Goal: Transaction & Acquisition: Download file/media

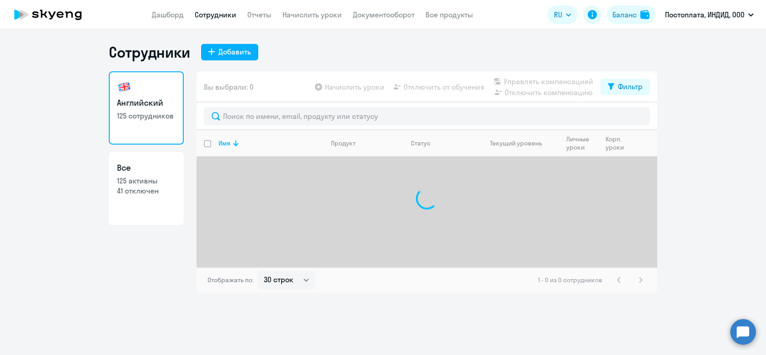
select select "30"
click at [363, 17] on link "Документооборот" at bounding box center [384, 14] width 62 height 9
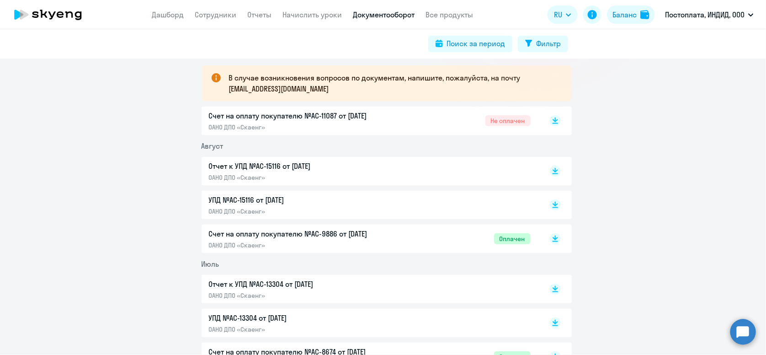
scroll to position [182, 0]
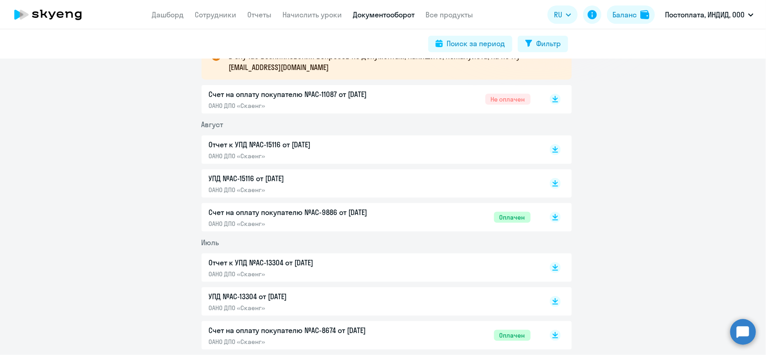
click at [315, 149] on p "Отчет к УПД №AC-15116 от [DATE]" at bounding box center [305, 144] width 192 height 11
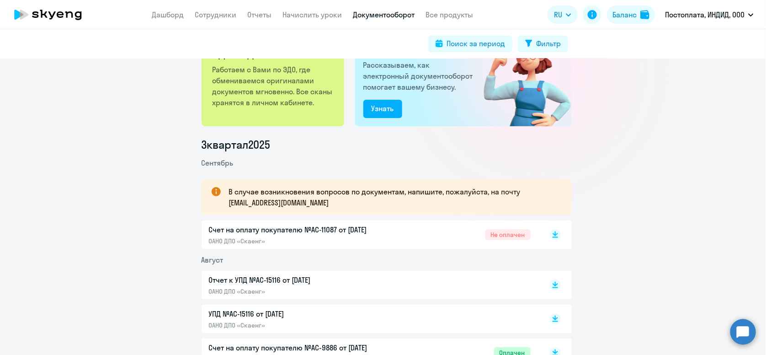
scroll to position [0, 0]
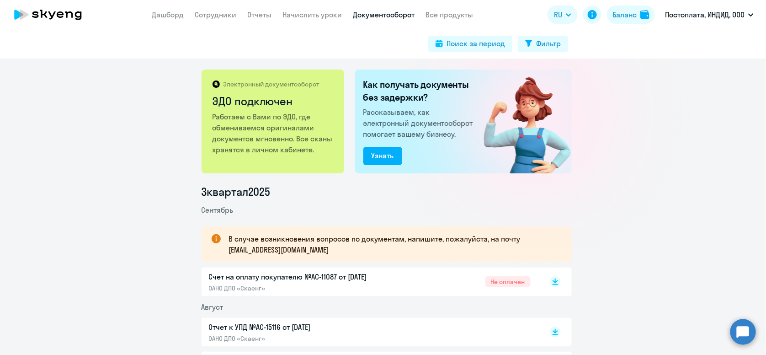
click at [273, 9] on nav "Дашборд Сотрудники Отчеты Начислить уроки Документооборот Все продукты" at bounding box center [312, 14] width 321 height 11
click at [268, 10] on link "Отчеты" at bounding box center [259, 14] width 24 height 9
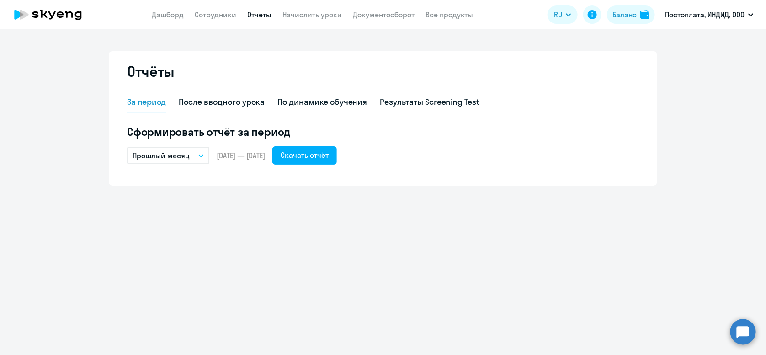
click at [181, 160] on p "Прошлый месяц" at bounding box center [161, 155] width 57 height 11
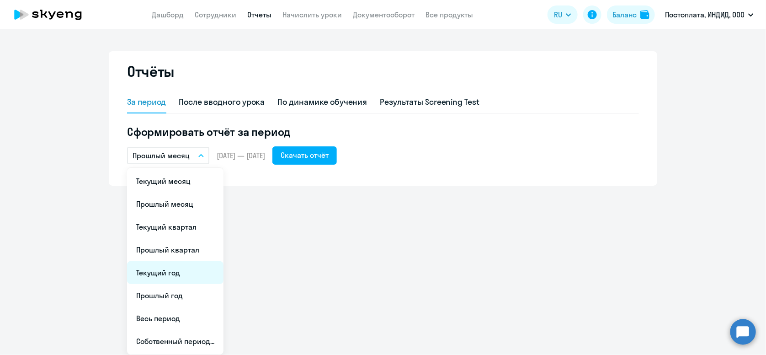
click at [188, 276] on li "Текущий год" at bounding box center [175, 272] width 96 height 23
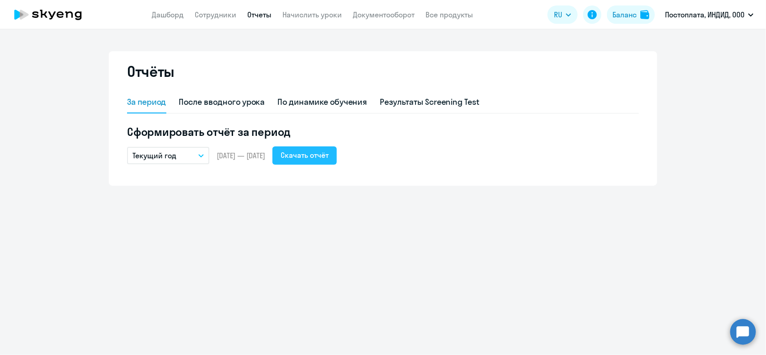
click at [320, 158] on div "Скачать отчёт" at bounding box center [305, 155] width 48 height 11
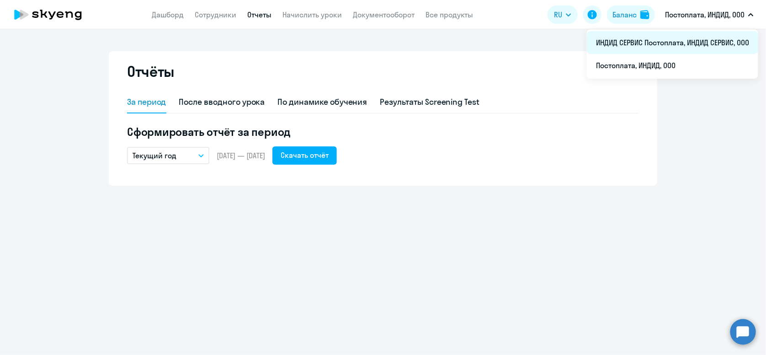
click at [673, 46] on li "ИНДИД СЕРВИС Постоплата, ИНДИД СЕРВИС, ООО" at bounding box center [672, 42] width 171 height 23
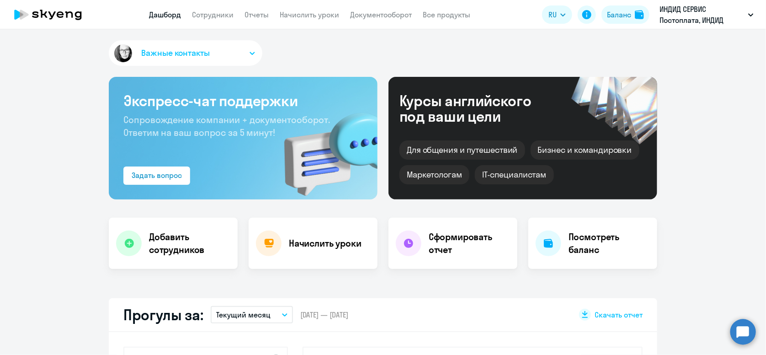
click at [240, 18] on nav "Дашборд Сотрудники Отчеты Начислить уроки Документооборот Все продукты" at bounding box center [309, 14] width 321 height 11
click at [244, 18] on nav "Дашборд Сотрудники Отчеты Начислить уроки Документооборот Все продукты" at bounding box center [309, 14] width 321 height 11
select select "30"
click at [251, 11] on link "Отчеты" at bounding box center [257, 14] width 24 height 9
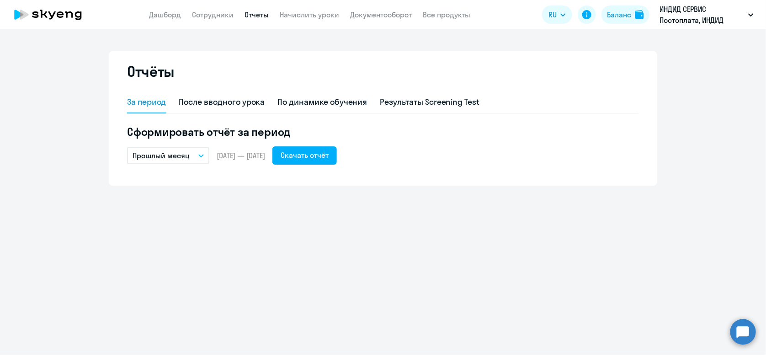
click at [182, 154] on p "Прошлый месяц" at bounding box center [161, 155] width 57 height 11
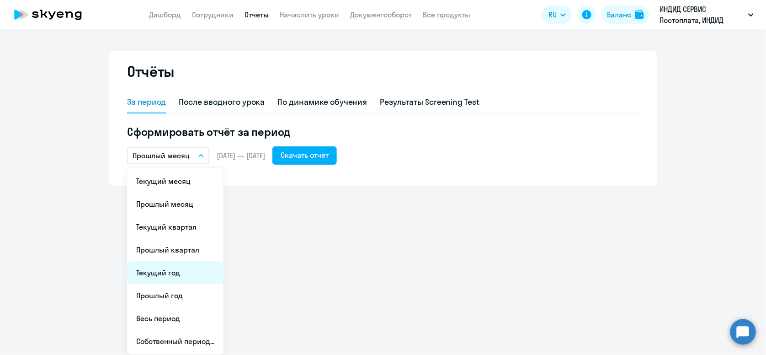
click at [197, 268] on li "Текущий год" at bounding box center [175, 272] width 96 height 23
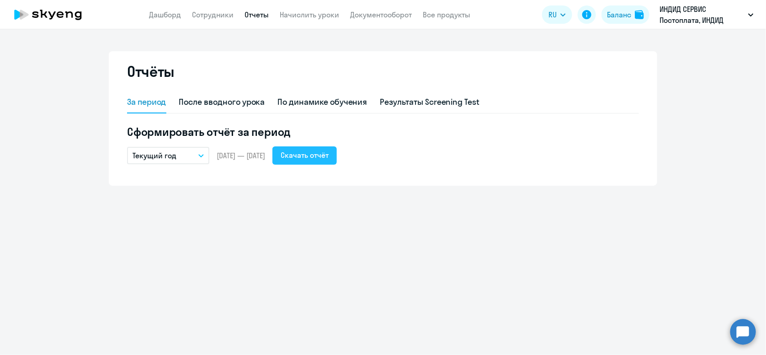
click at [329, 153] on div "Скачать отчёт" at bounding box center [305, 155] width 48 height 11
